Goal: Check status: Check status

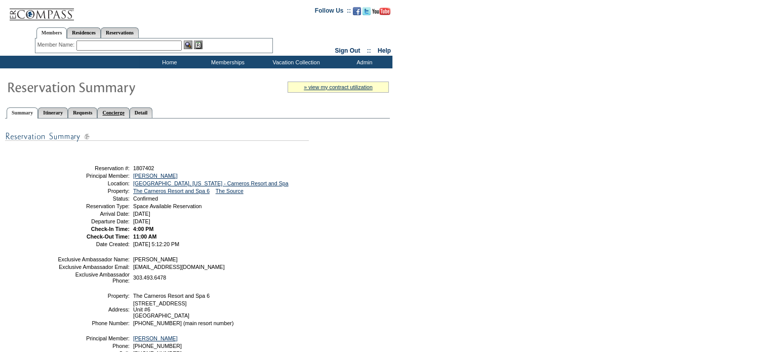
click at [129, 109] on link "Concierge" at bounding box center [113, 112] width 32 height 11
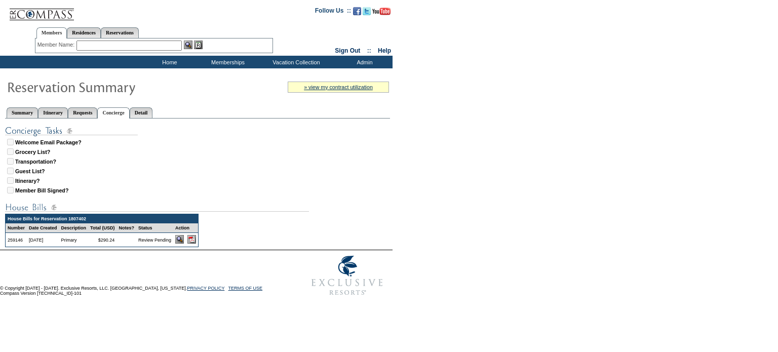
click at [196, 239] on img at bounding box center [191, 239] width 9 height 9
click at [137, 32] on link "Reservations" at bounding box center [120, 32] width 38 height 11
click at [107, 47] on input "text" at bounding box center [96, 45] width 45 height 10
type input "1588475"
